Goal: Navigation & Orientation: Find specific page/section

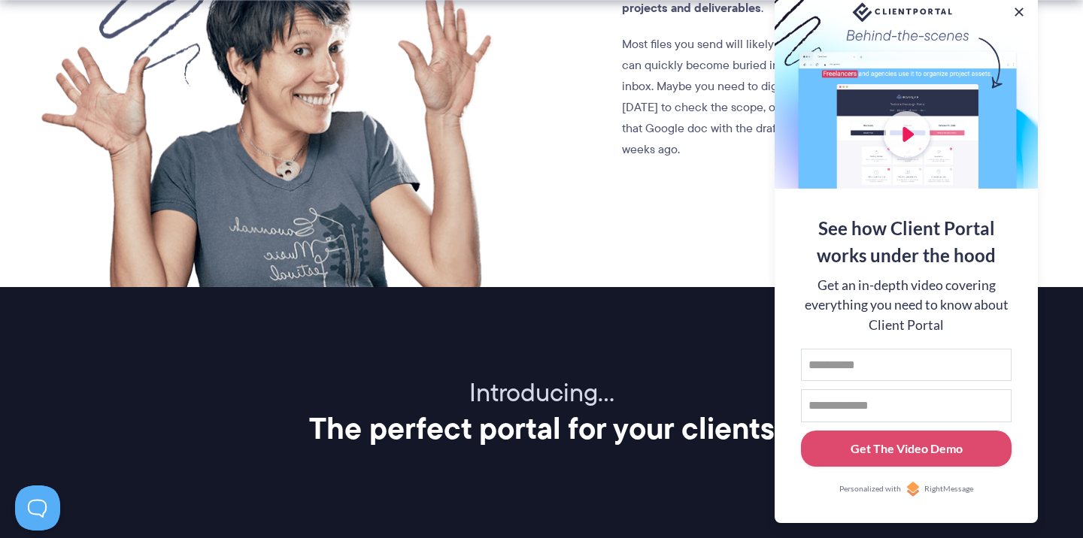
scroll to position [1912, 0]
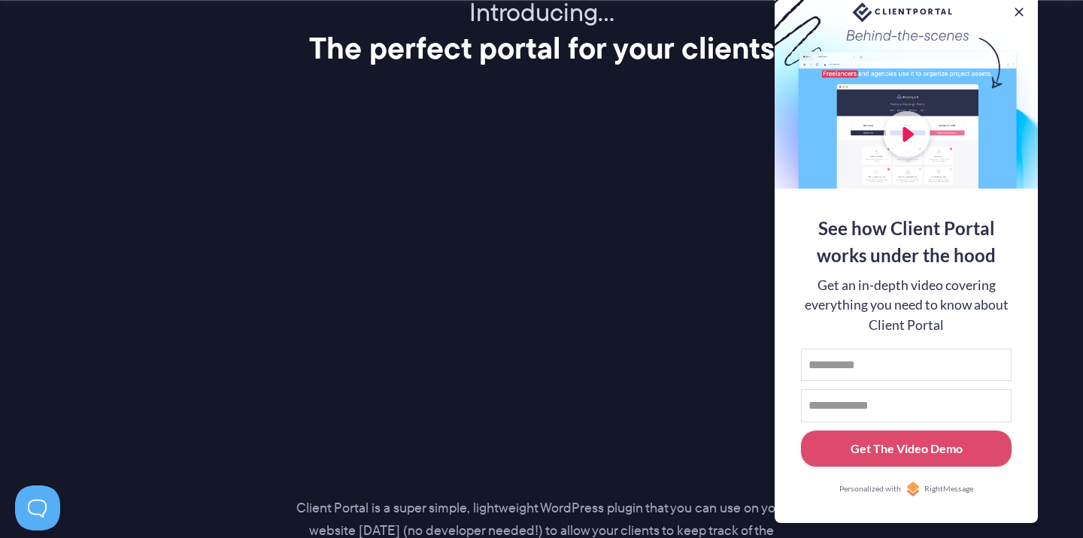
click at [590, 99] on div "Introducing… The perfect portal for your clients Client Portal is a super simpl…" at bounding box center [541, 331] width 1023 height 669
click at [1019, 11] on button at bounding box center [1019, 12] width 18 height 18
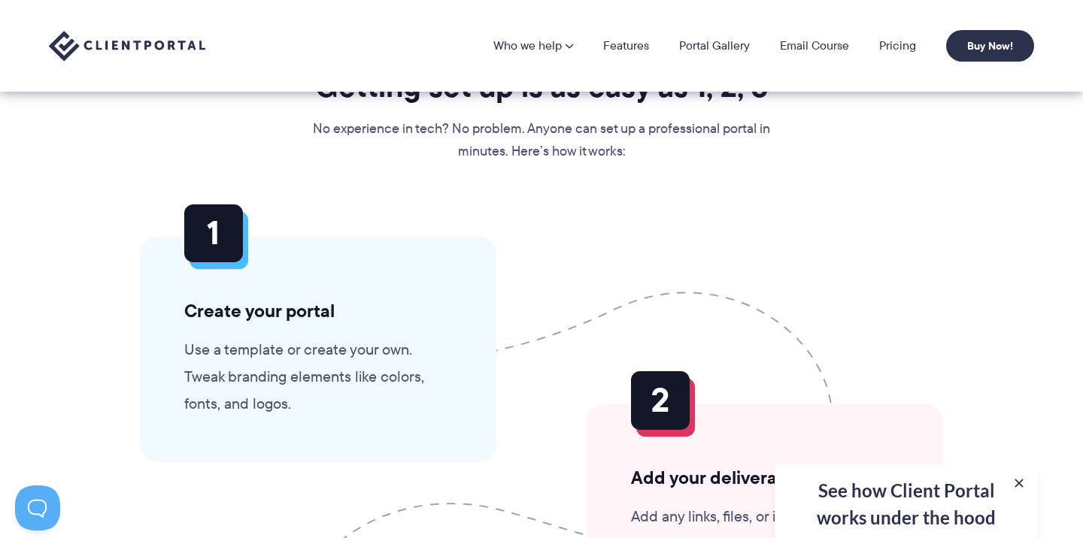
scroll to position [3414, 0]
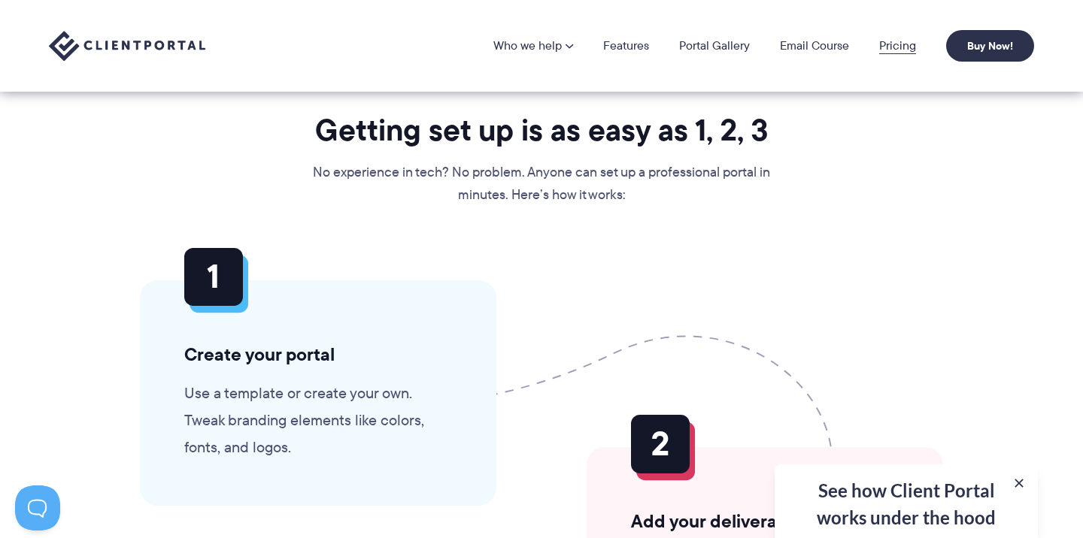
click at [890, 43] on link "Pricing" at bounding box center [897, 46] width 37 height 12
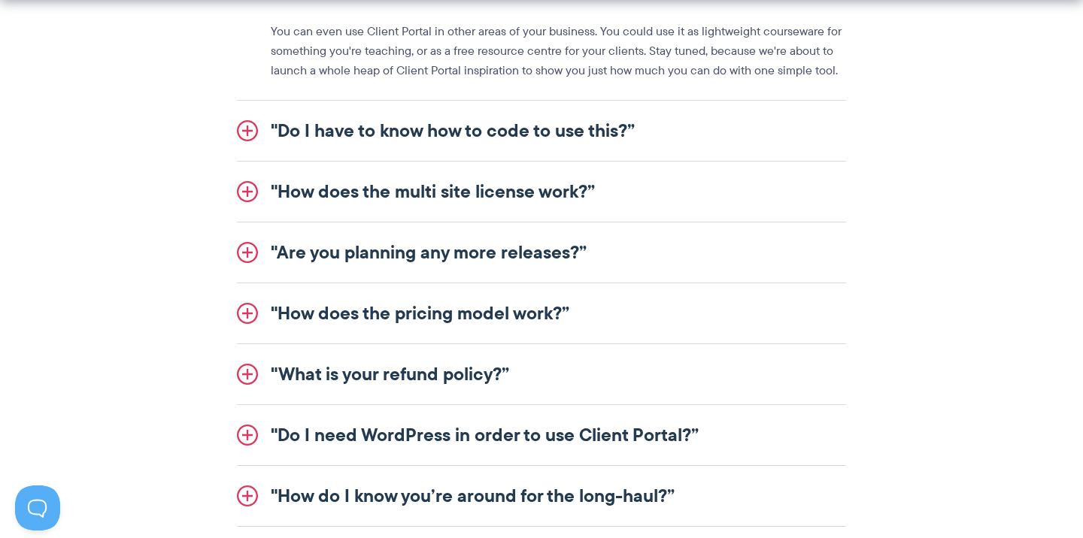
scroll to position [1927, 0]
click at [669, 136] on link ""Do I have to know how to code to use this?”" at bounding box center [541, 130] width 609 height 60
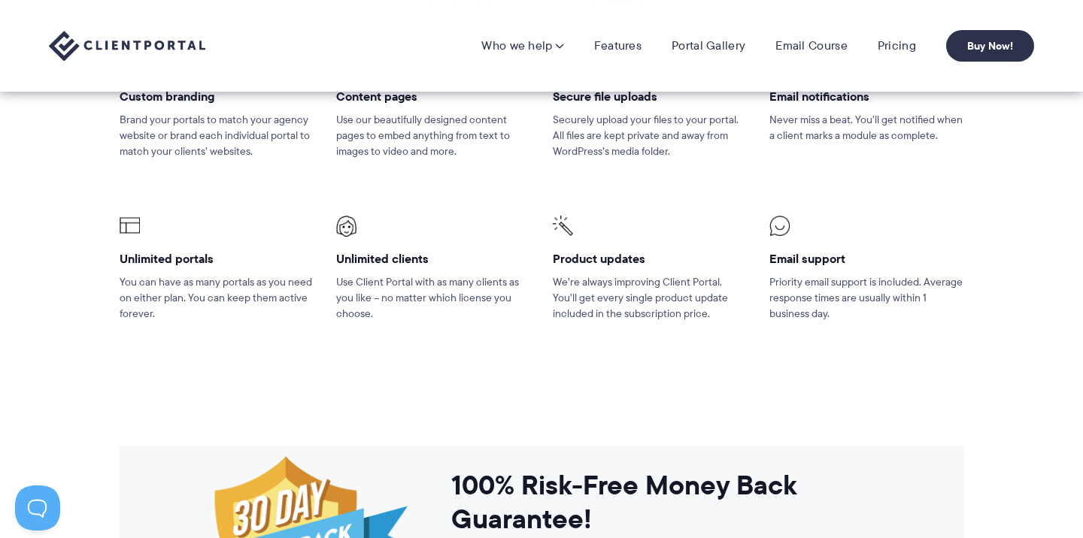
scroll to position [928, 0]
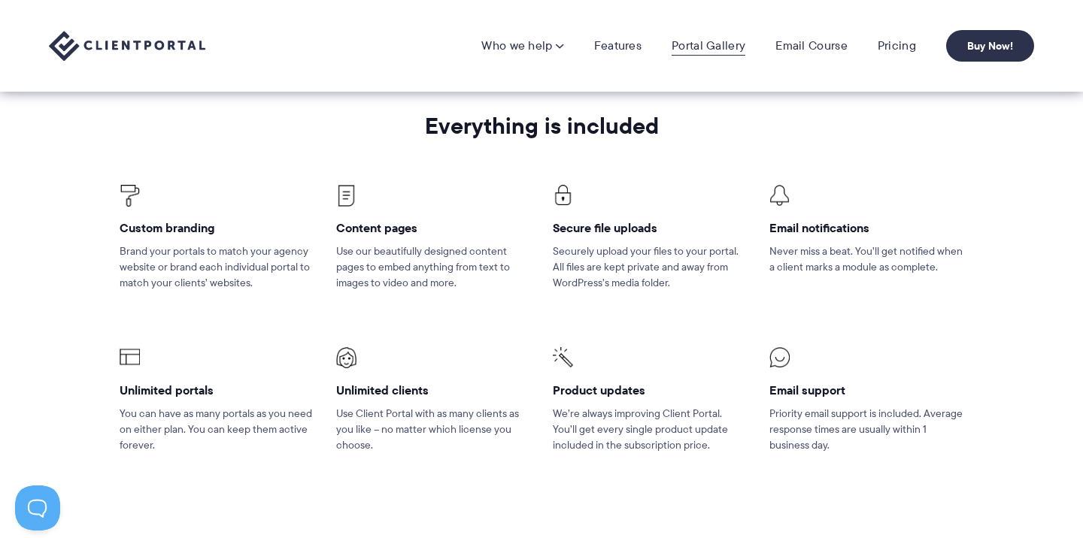
click at [690, 47] on link "Portal Gallery" at bounding box center [709, 45] width 74 height 15
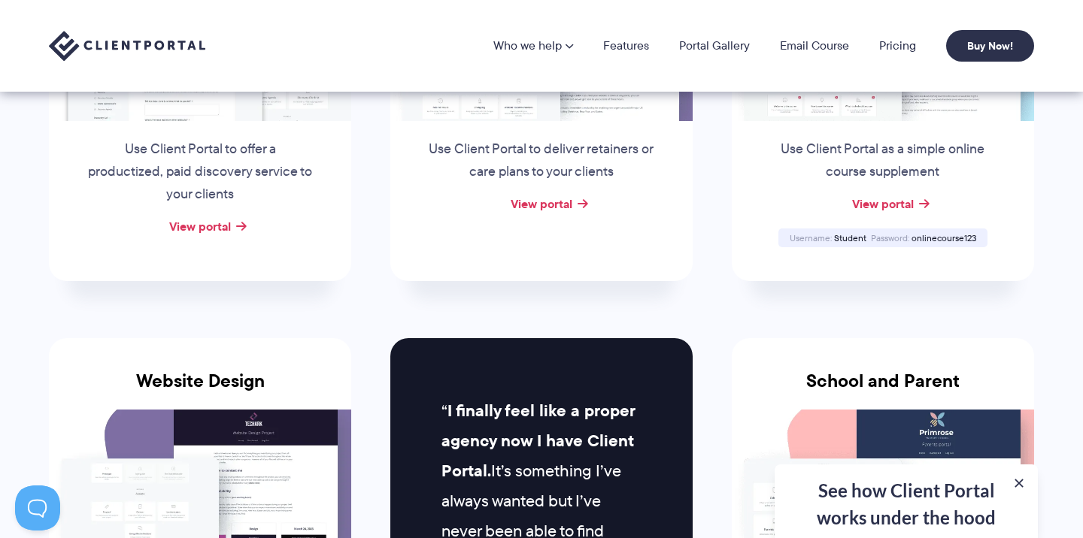
scroll to position [421, 0]
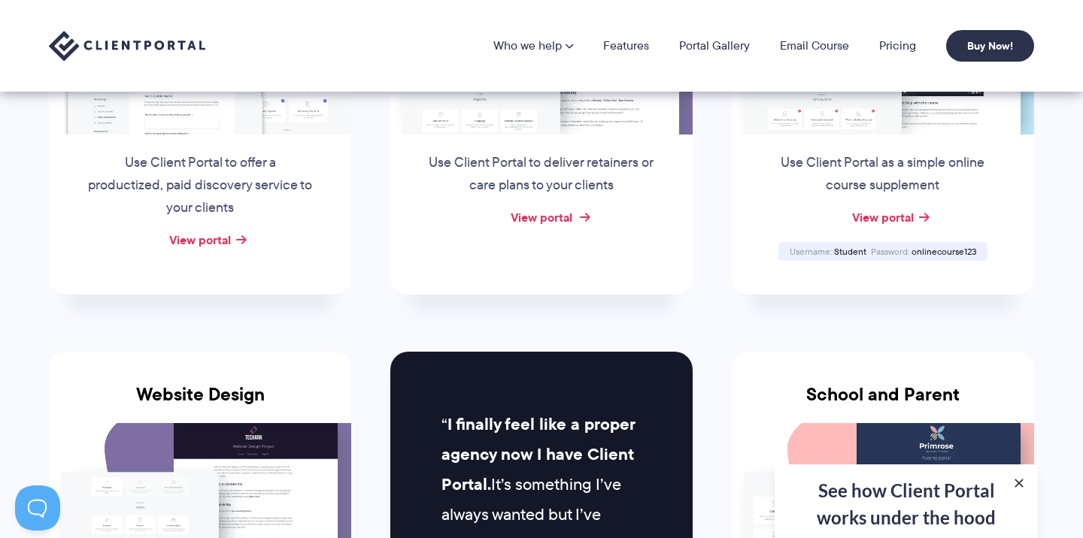
click at [553, 208] on link "View portal" at bounding box center [542, 217] width 62 height 18
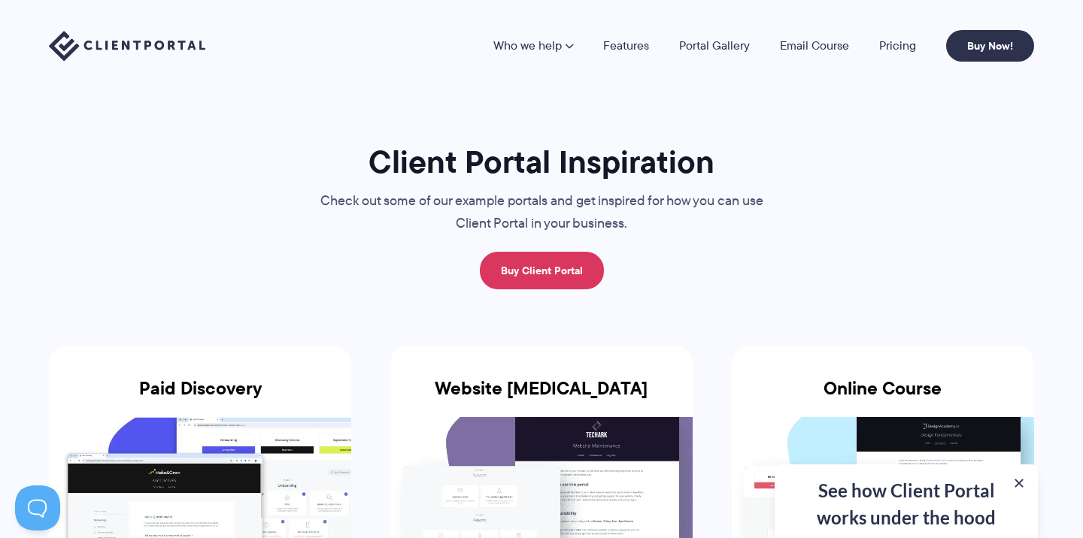
scroll to position [0, 0]
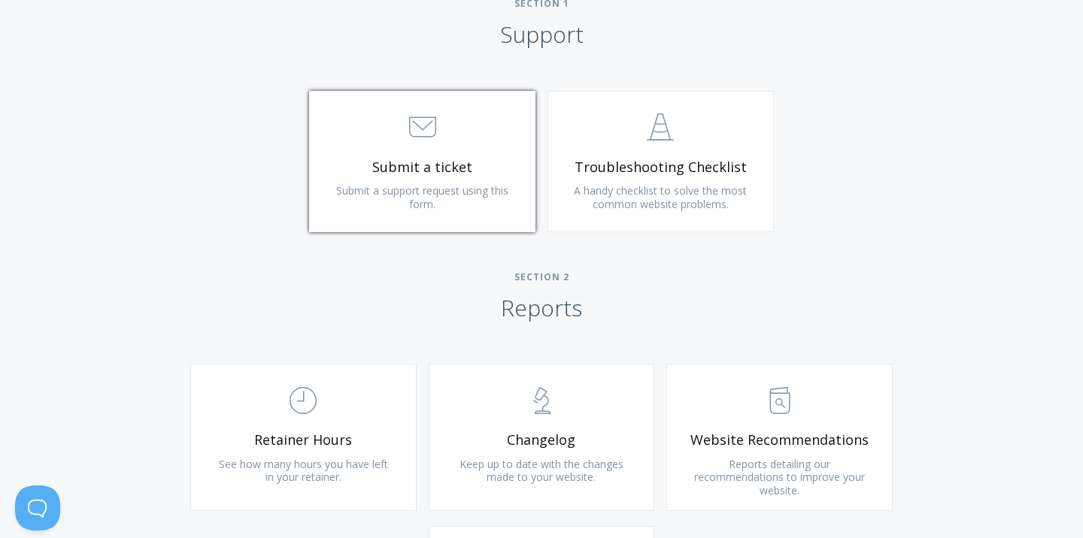
scroll to position [738, 0]
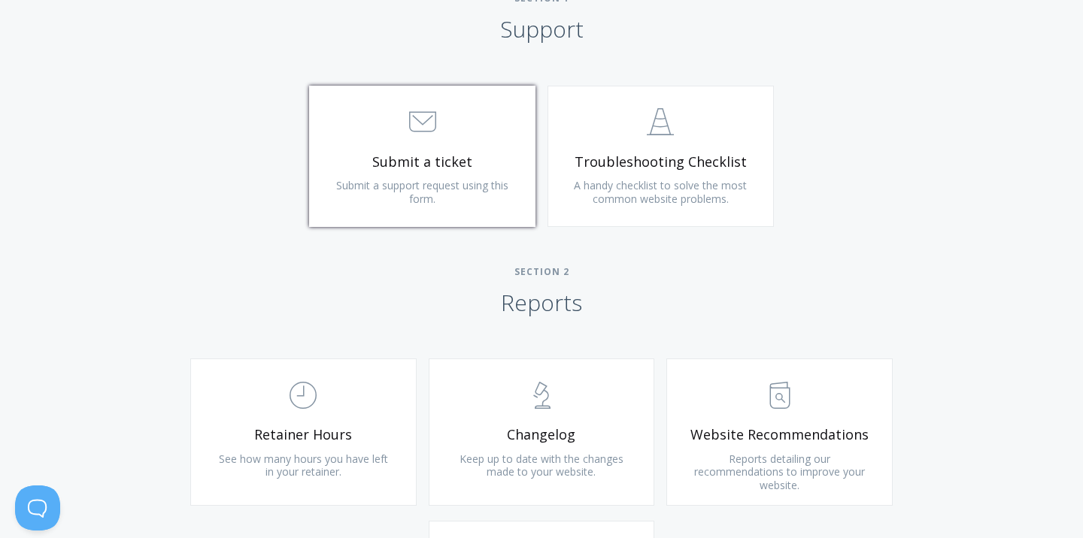
click at [456, 138] on span ".st0{fill:none;stroke:#000000;stroke-width:2;stroke-miterlimit:10;} 3. Communic…" at bounding box center [422, 123] width 180 height 46
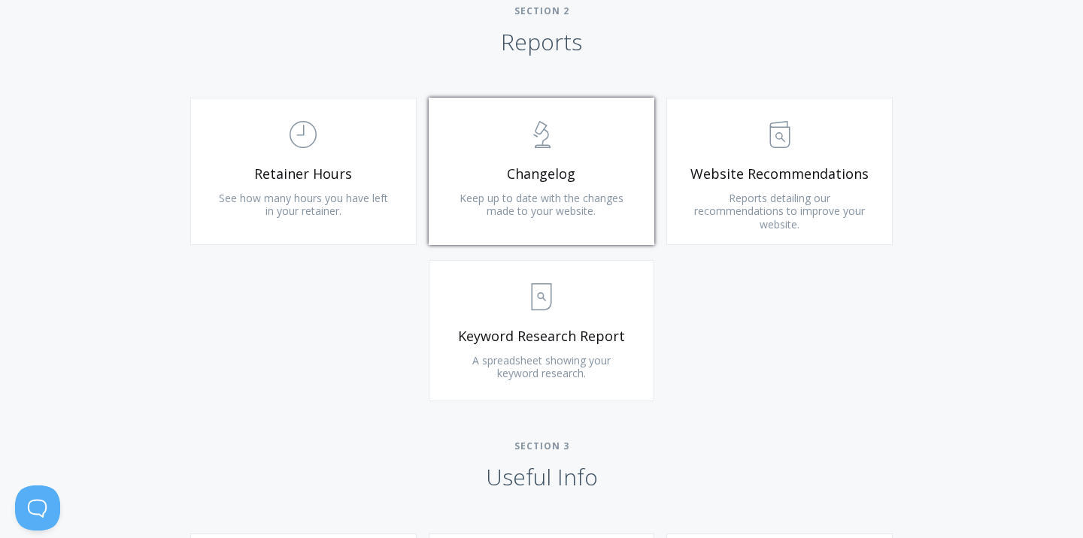
scroll to position [1016, 0]
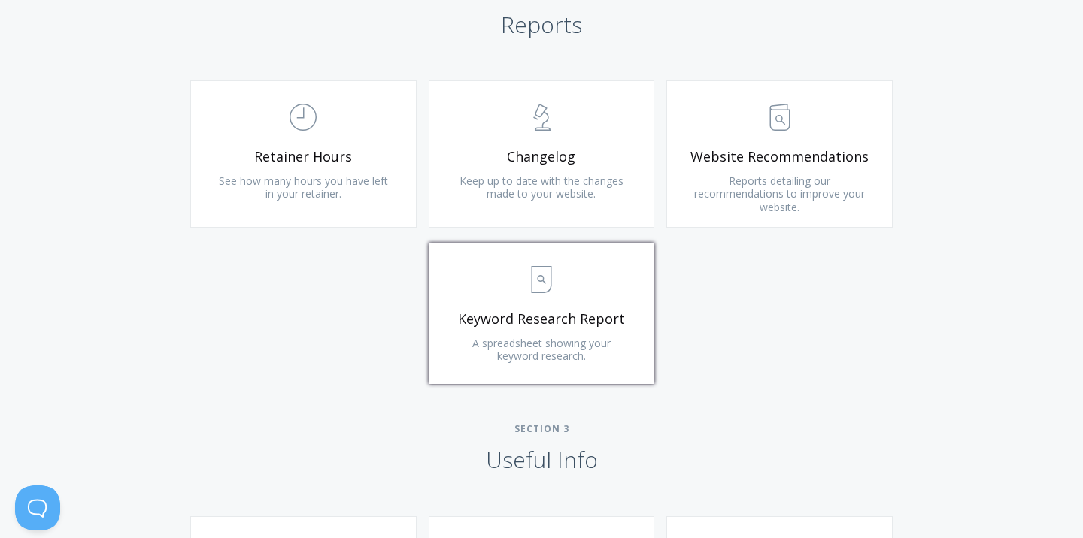
click at [566, 343] on span "A spreadsheet showing your keyword research." at bounding box center [541, 350] width 138 height 28
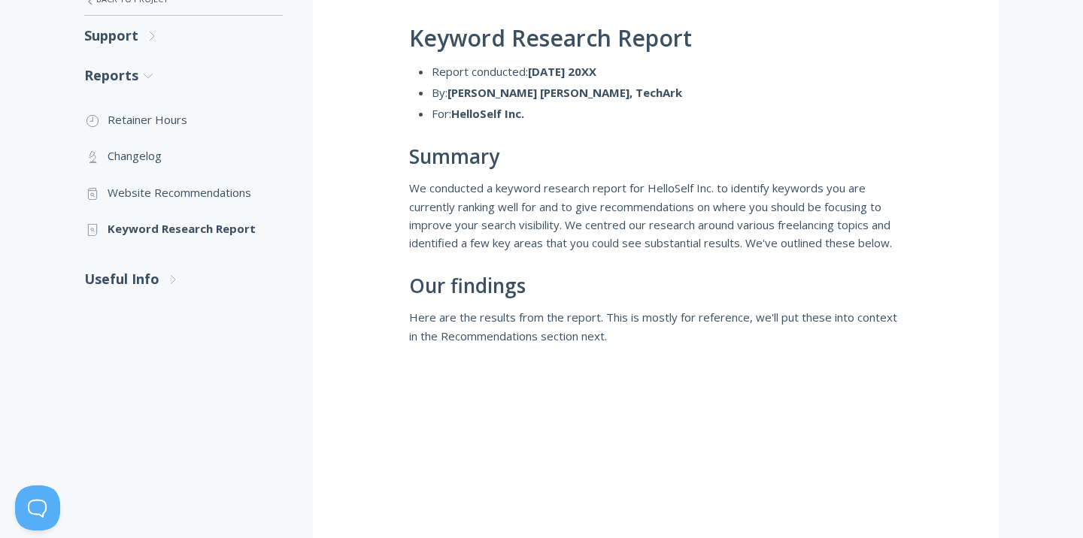
scroll to position [312, 0]
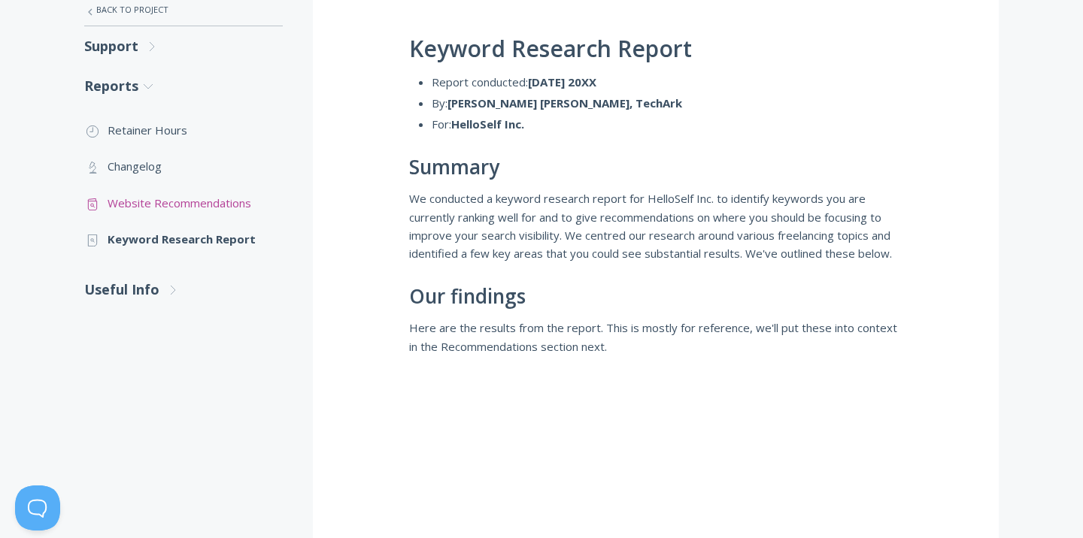
click at [185, 193] on link ".st0{fill:none;stroke:#000000;stroke-width:2;stroke-miterlimit:10;} Untitled-13…" at bounding box center [183, 203] width 199 height 36
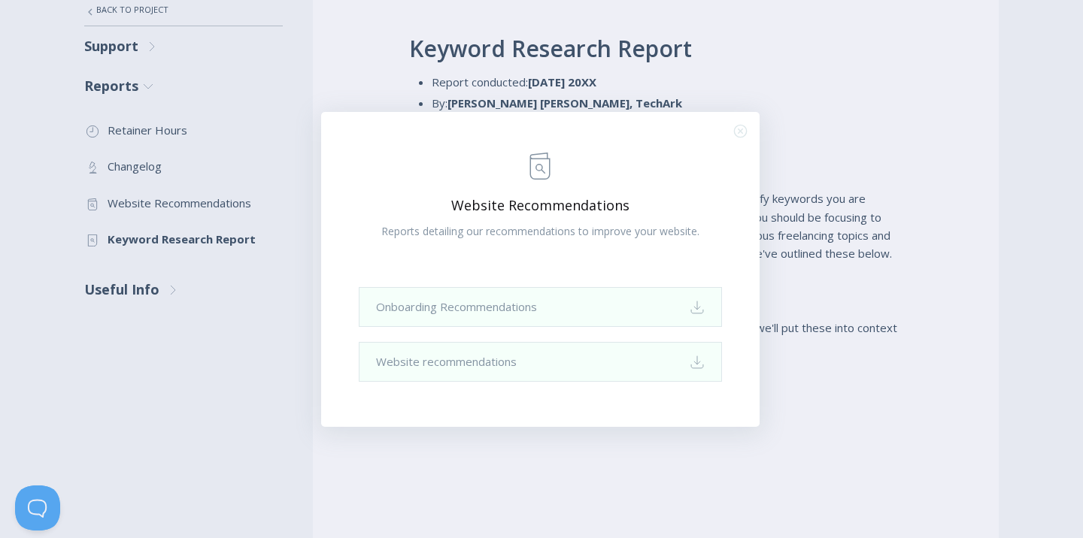
click at [764, 117] on div ".st0{fill:none;stroke:#000000;stroke-width:2;stroke-miterlimit:10;} Untitled-13…" at bounding box center [541, 269] width 1083 height 538
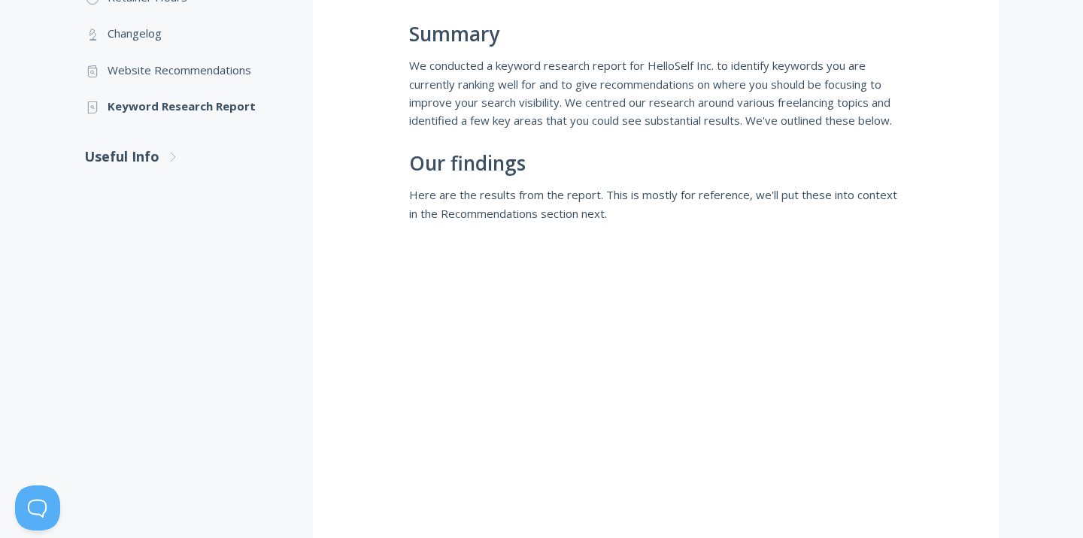
scroll to position [241, 0]
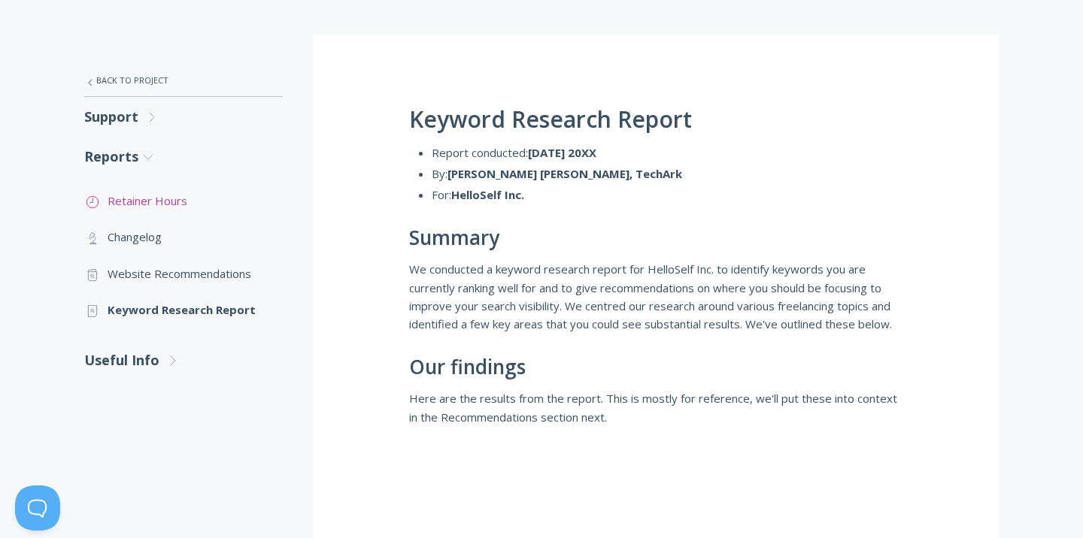
click at [138, 194] on link ".st0{fill:none;stroke:#000000;stroke-width:2;stroke-miterlimit:10;} Untitled-18…" at bounding box center [183, 201] width 199 height 36
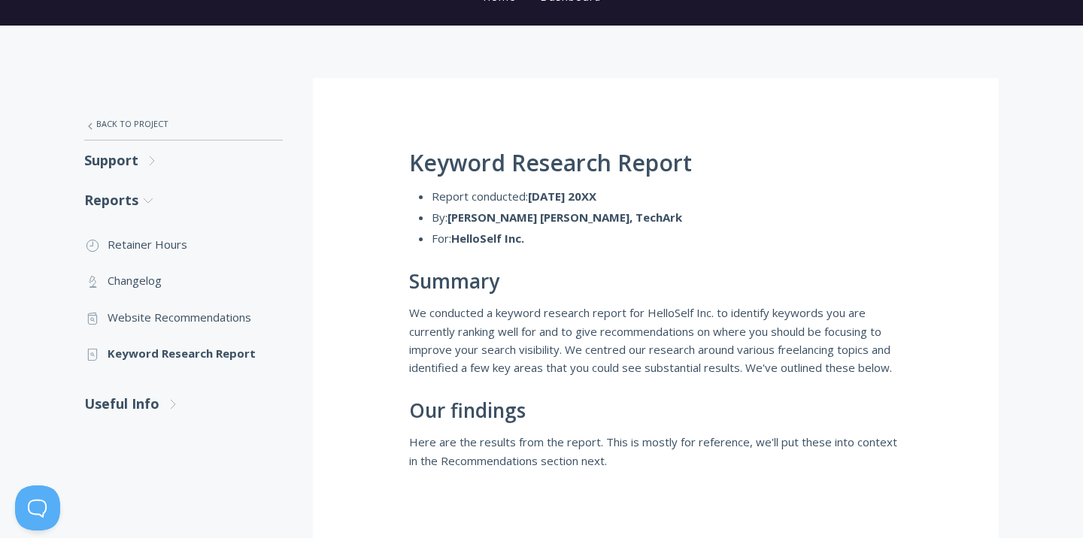
scroll to position [186, 0]
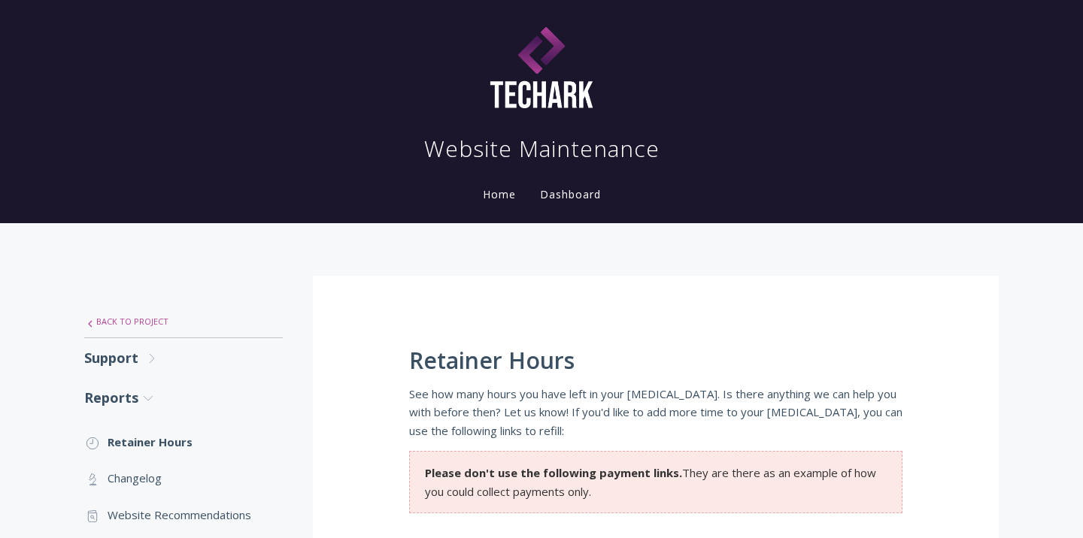
click at [96, 318] on link ".st0{fill:none;stroke:#000000;stroke-width:2;stroke-miterlimit:10;} Untitled-27…" at bounding box center [183, 322] width 199 height 32
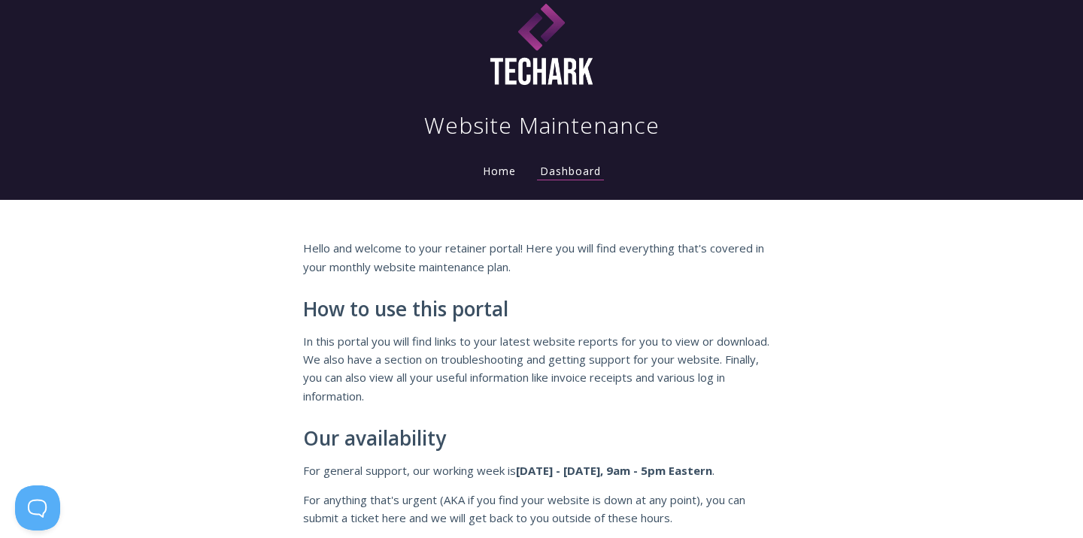
click at [502, 177] on link "Home" at bounding box center [499, 171] width 39 height 14
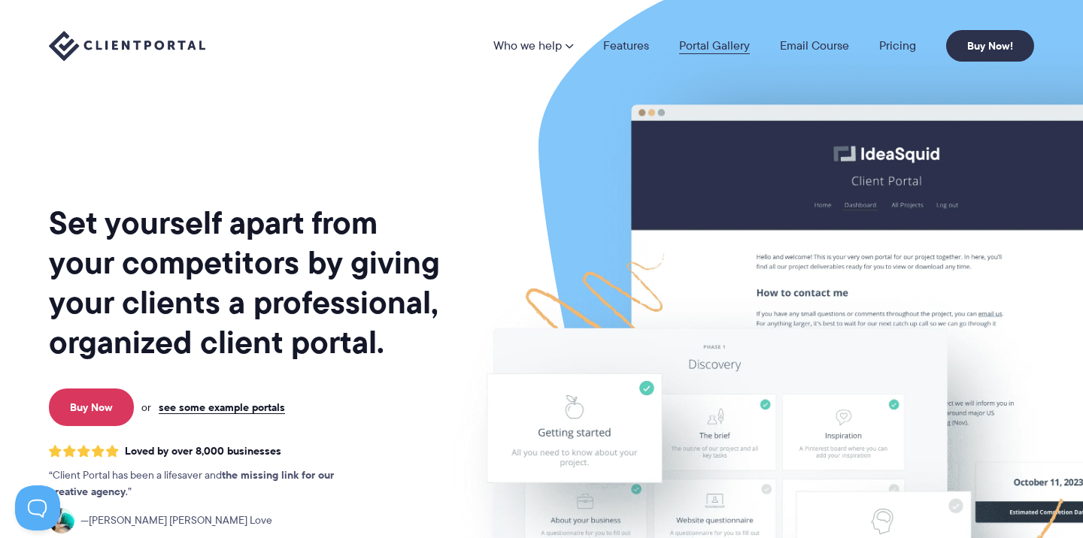
click at [689, 48] on link "Portal Gallery" at bounding box center [714, 46] width 71 height 12
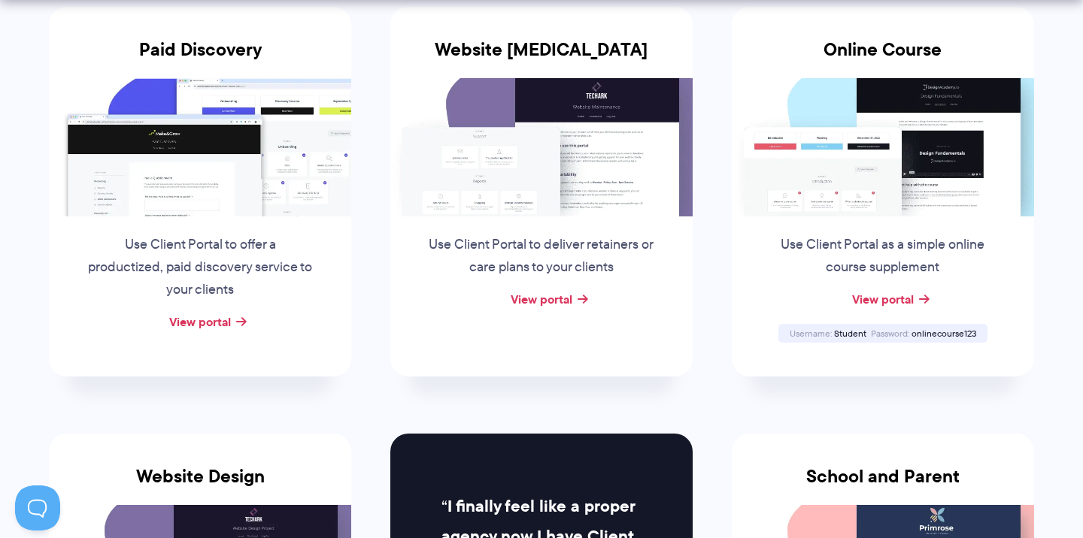
scroll to position [338, 0]
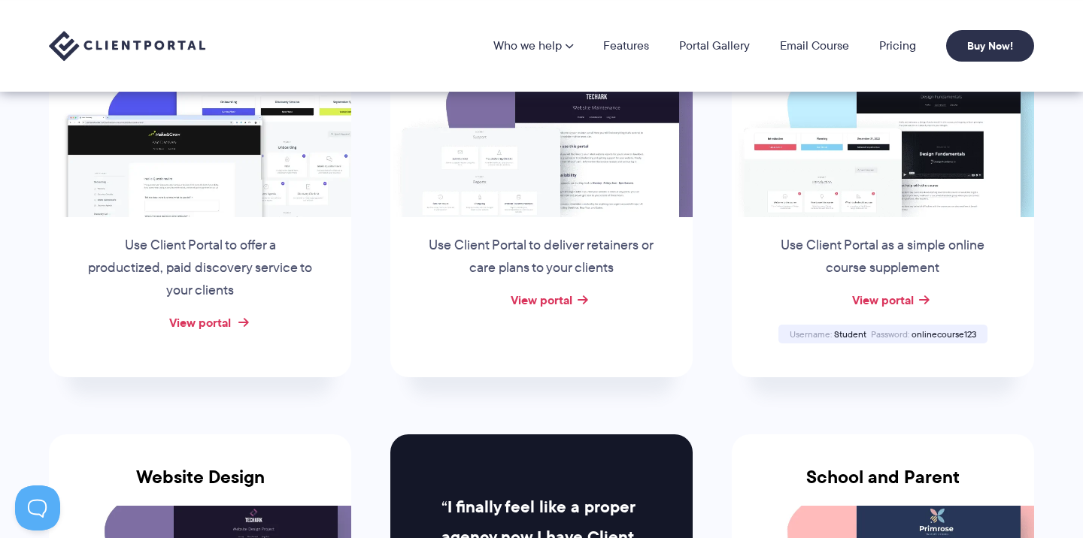
click at [214, 323] on link "View portal" at bounding box center [200, 323] width 62 height 18
